Goal: Task Accomplishment & Management: Complete application form

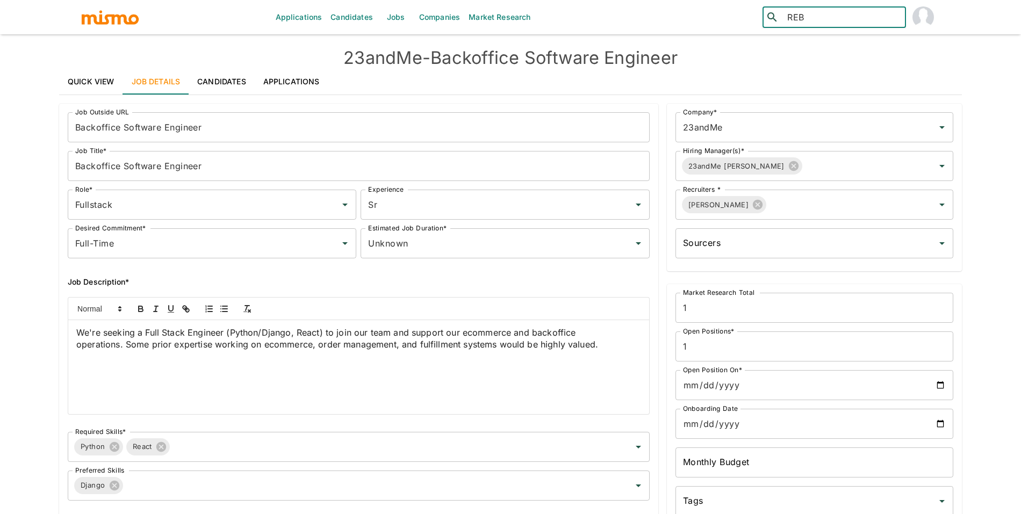
type input "REBE"
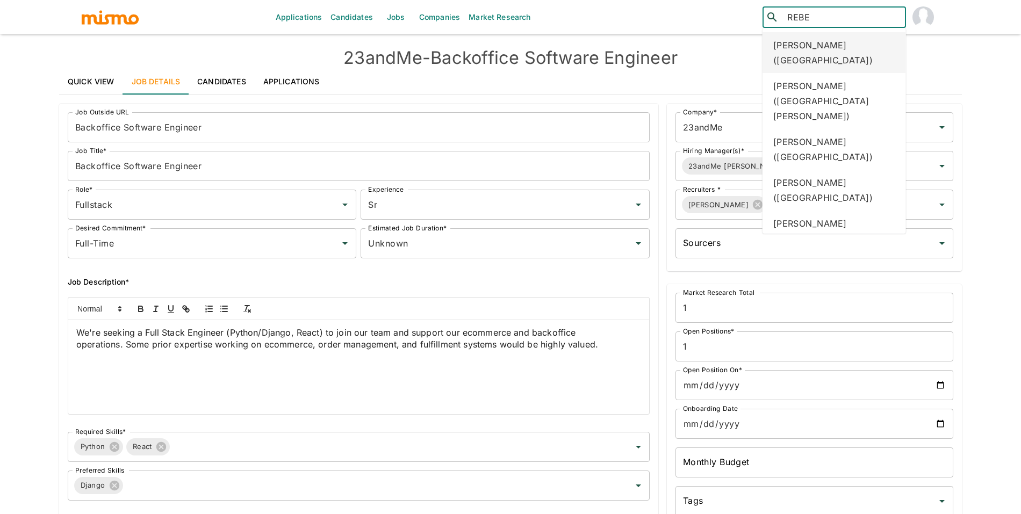
click at [826, 40] on div "Rebecca de Oliveira (Brazil)" at bounding box center [834, 52] width 143 height 41
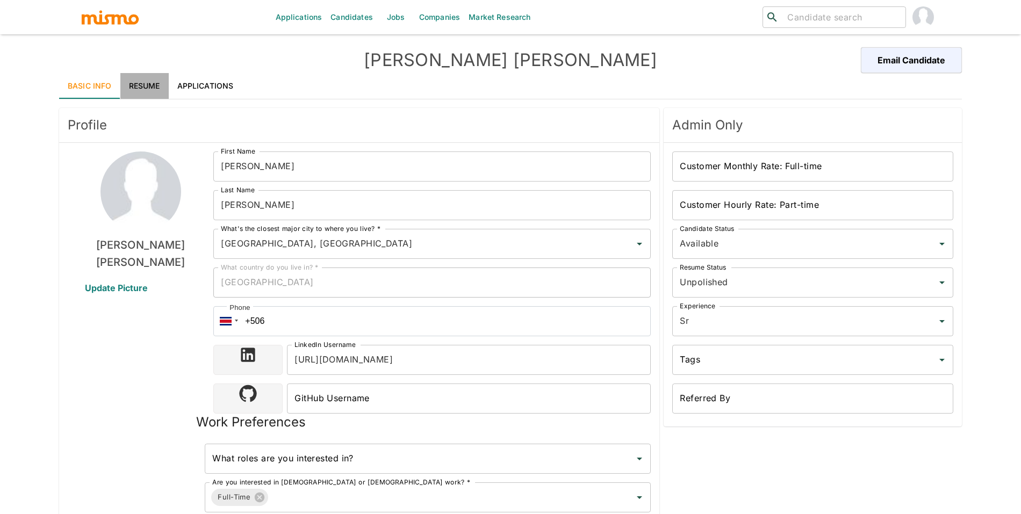
click at [151, 83] on link "Resume" at bounding box center [144, 86] width 48 height 26
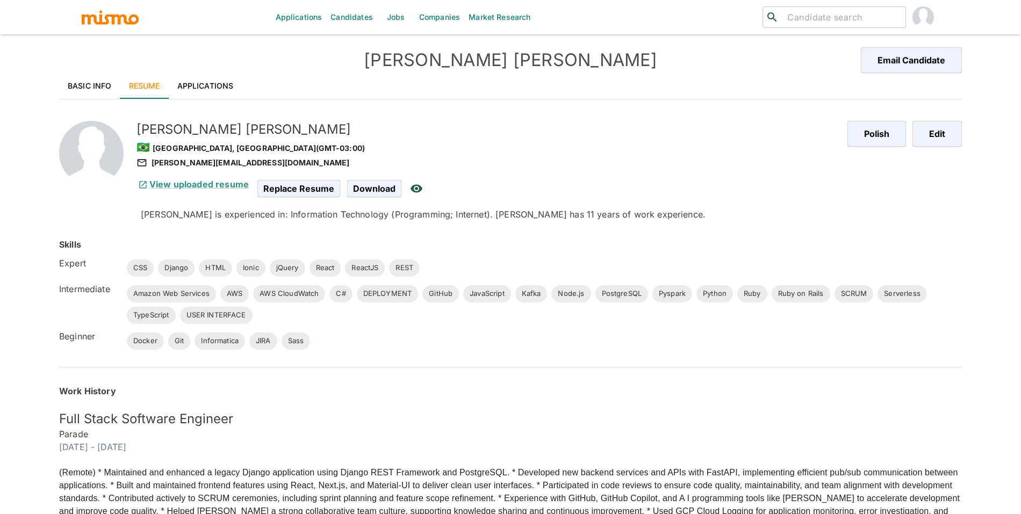
click at [88, 78] on link "Basic Info" at bounding box center [89, 86] width 61 height 26
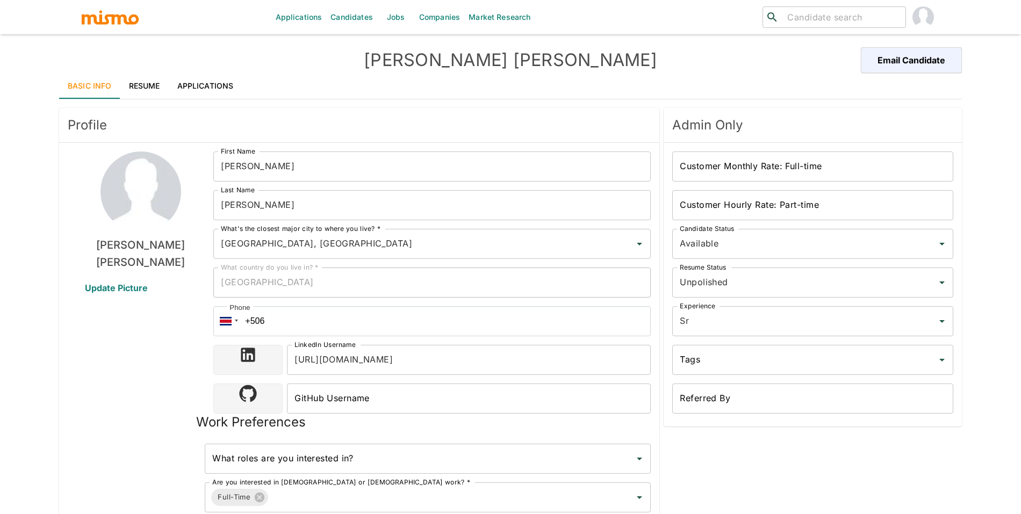
click at [419, 362] on input "[URL][DOMAIN_NAME]" at bounding box center [469, 360] width 364 height 30
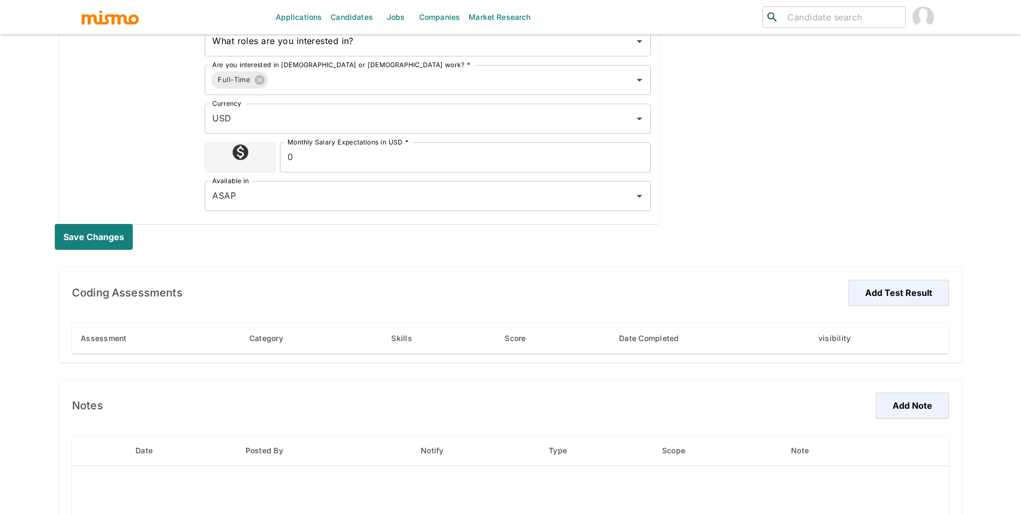
scroll to position [557, 0]
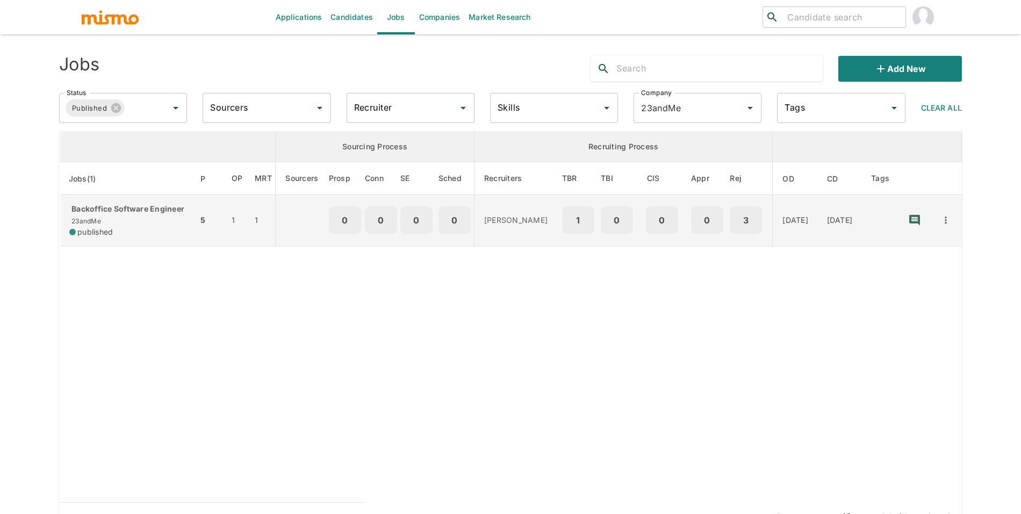
click at [108, 214] on p "Backoffice Software Engineer" at bounding box center [129, 209] width 120 height 11
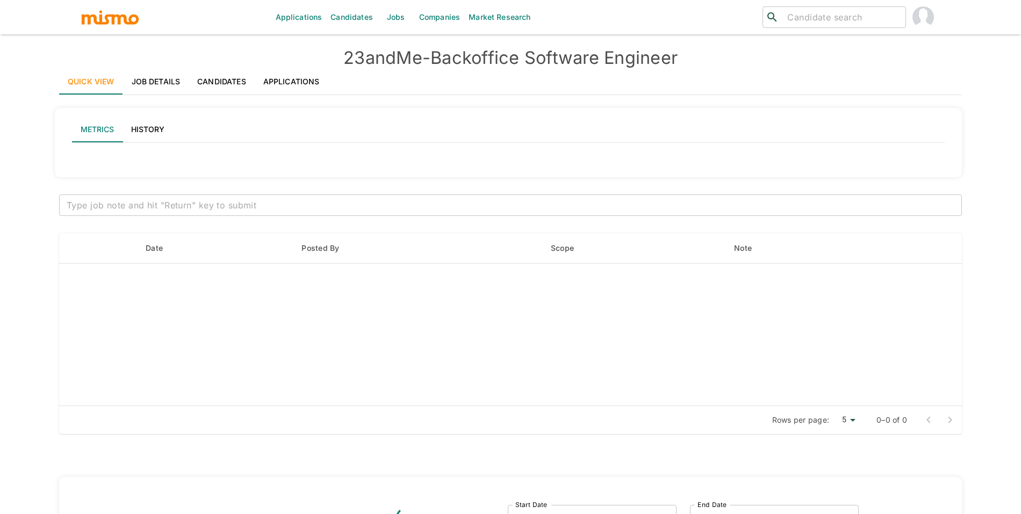
click at [473, 50] on h4 "23andMe - Backoffice Software Engineer" at bounding box center [510, 57] width 903 height 21
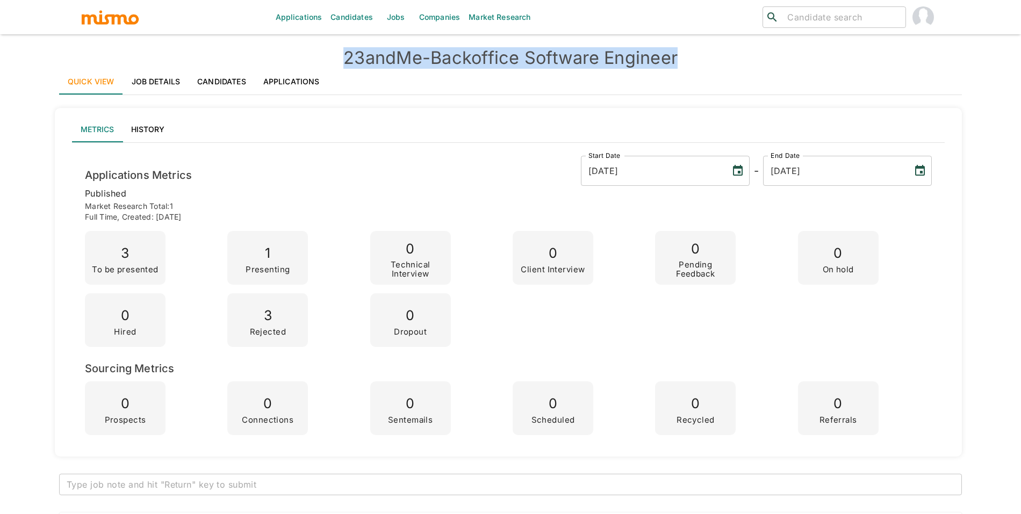
click at [473, 50] on h4 "23andMe - Backoffice Software Engineer" at bounding box center [510, 57] width 903 height 21
copy h4 "23andMe - Backoffice Software Engineer"
click at [169, 74] on link "Job Details" at bounding box center [156, 82] width 66 height 26
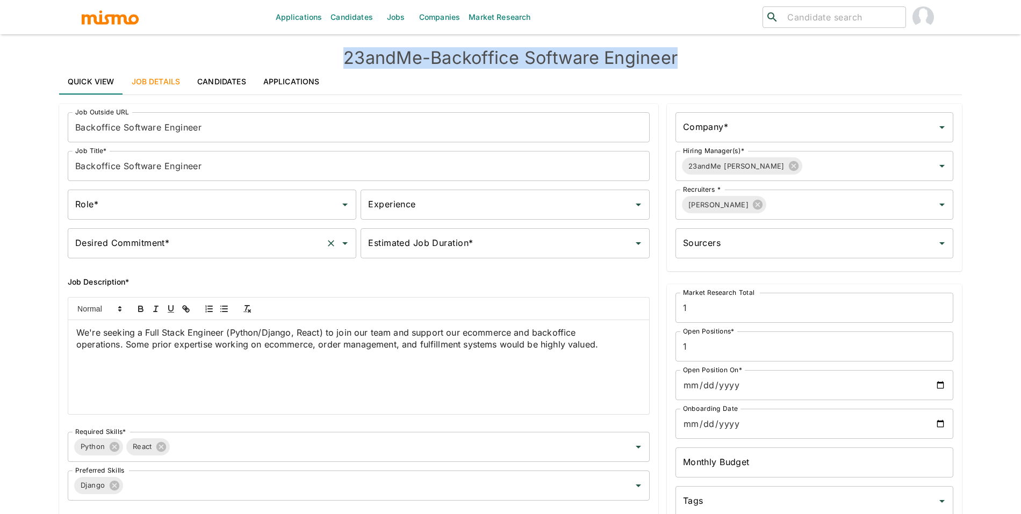
type input "Fullstack"
type input "Sr"
type input "Full-Time"
type input "Unknown"
type input "23andMe"
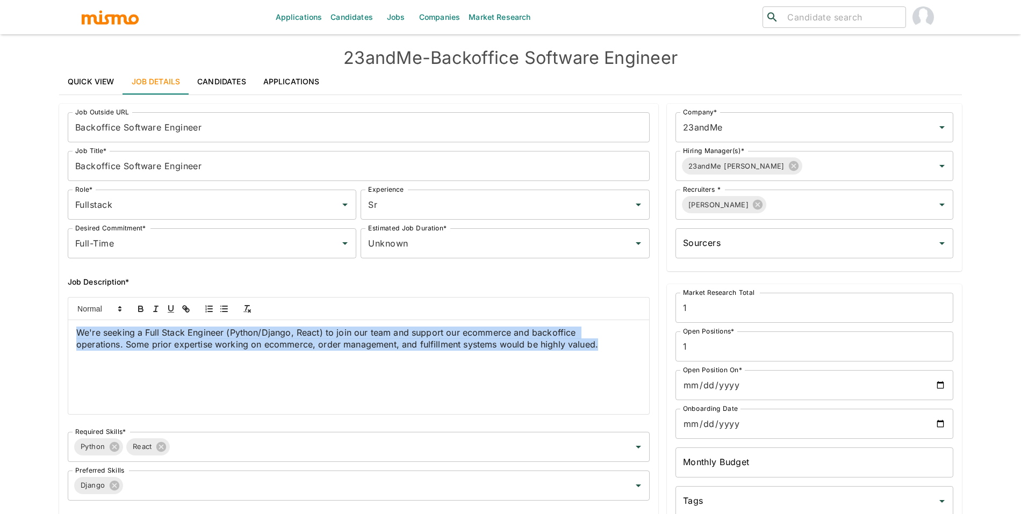
drag, startPoint x: 119, startPoint y: 367, endPoint x: 66, endPoint y: 330, distance: 64.5
click at [66, 331] on div "We're seeking a Full Stack Engineer (Python/Django, React) to join our team and…" at bounding box center [354, 352] width 591 height 126
copy span "We're seeking a Full Stack Engineer (Python/Django, React) to join our team and…"
